Goal: Navigation & Orientation: Find specific page/section

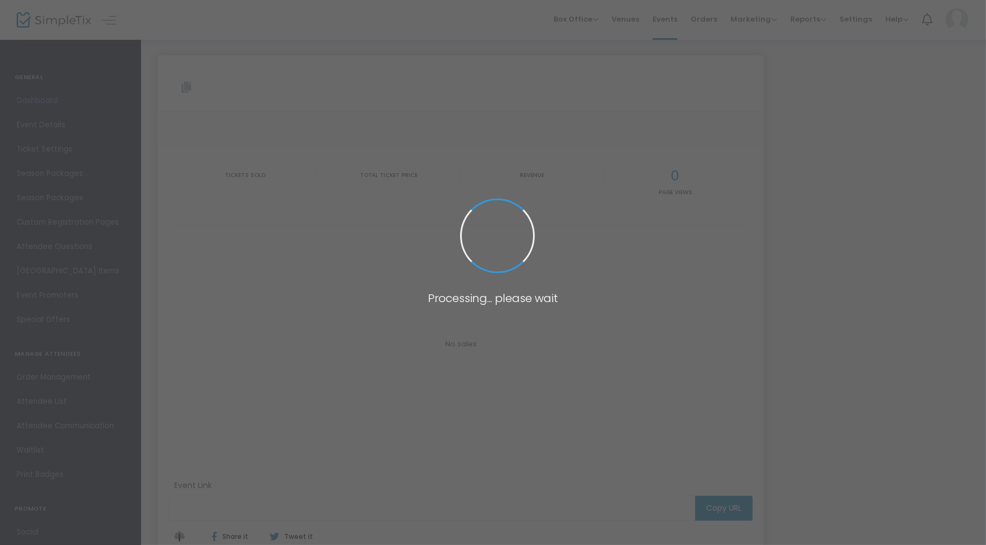
type input "https://www.simpletix.com/e/drinks-at-dorsia-gunther-co-the-dive-pop-u-tickets-…"
